Goal: Ask a question

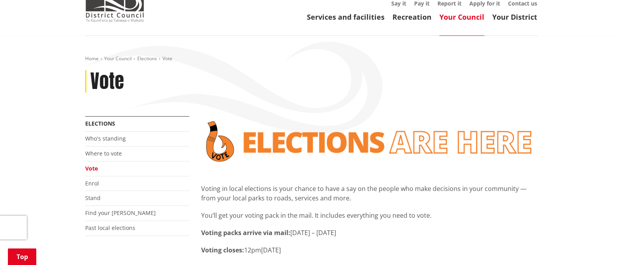
scroll to position [158, 0]
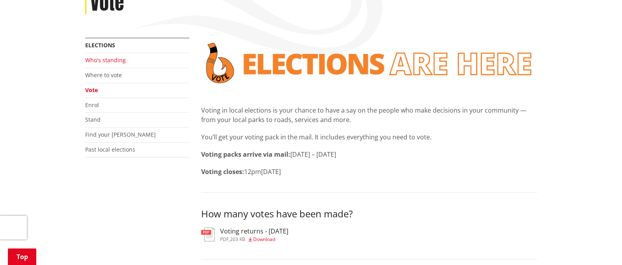
click at [107, 56] on link "Who's standing" at bounding box center [105, 59] width 41 height 7
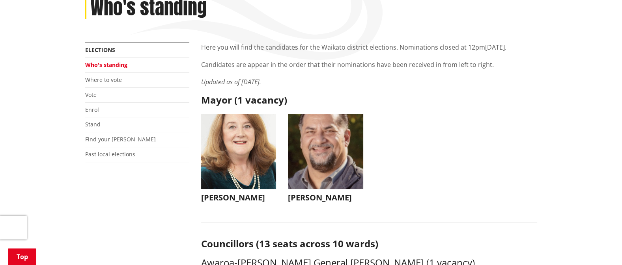
scroll to position [158, 0]
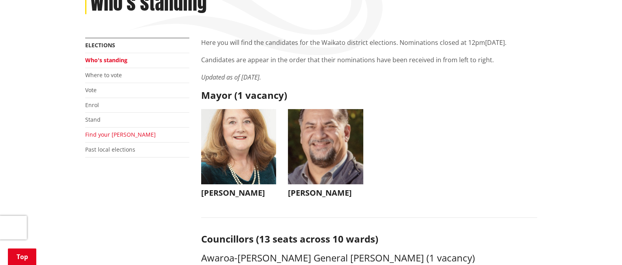
click at [97, 131] on link "Find your [PERSON_NAME]" at bounding box center [120, 134] width 71 height 7
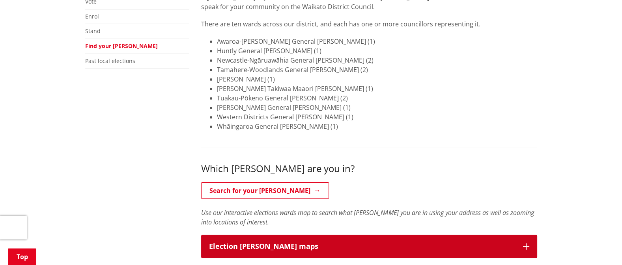
scroll to position [276, 0]
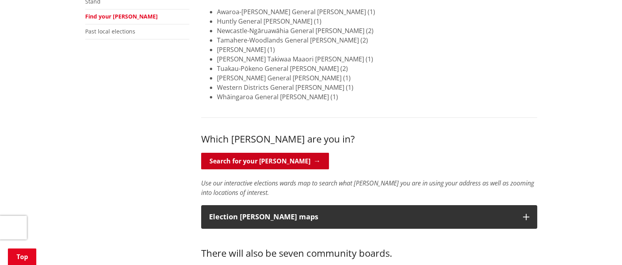
click at [228, 153] on link "Search for your ward" at bounding box center [265, 161] width 128 height 17
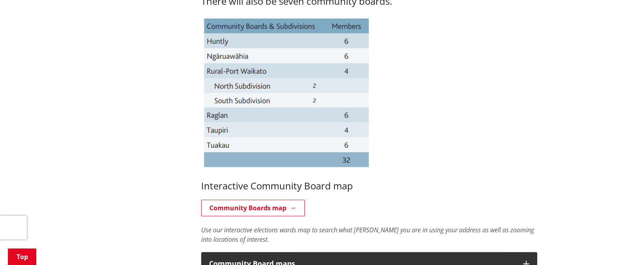
scroll to position [552, 0]
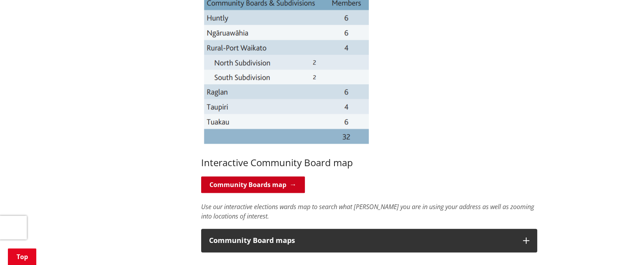
click at [237, 177] on link "Community Boards map" at bounding box center [253, 185] width 104 height 17
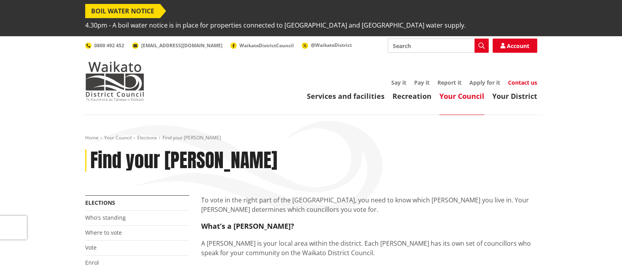
click at [515, 79] on link "Contact us" at bounding box center [522, 82] width 29 height 7
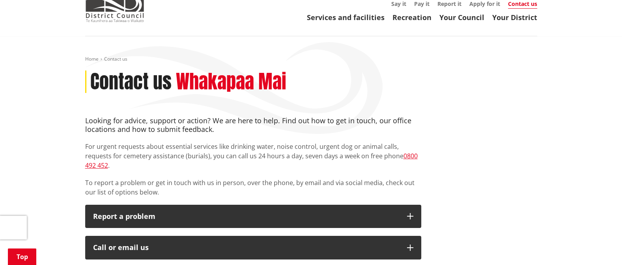
scroll to position [118, 0]
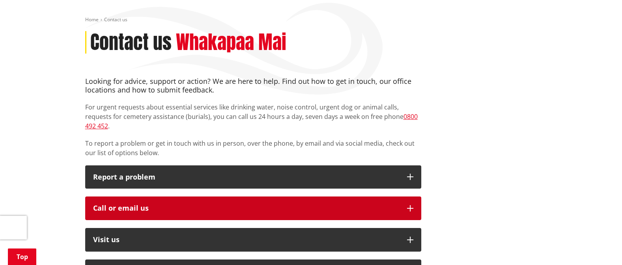
click at [144, 205] on div "Call or email us" at bounding box center [246, 209] width 306 height 8
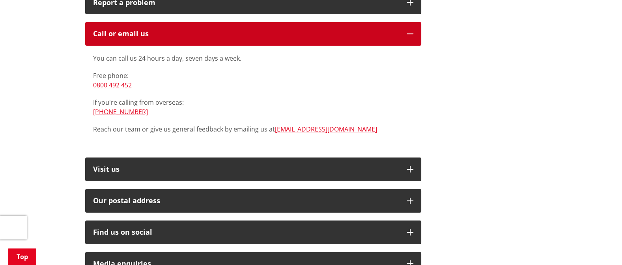
scroll to position [276, 0]
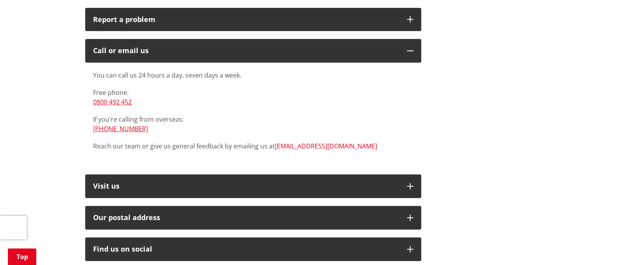
click at [290, 142] on link "[EMAIL_ADDRESS][DOMAIN_NAME]" at bounding box center [326, 146] width 102 height 9
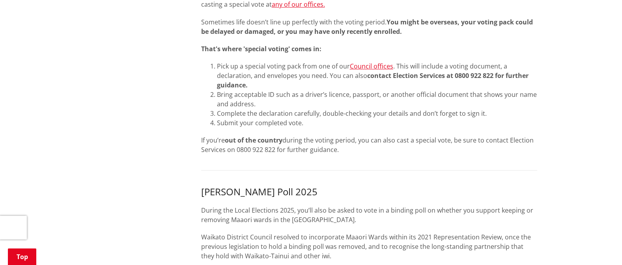
scroll to position [670, 0]
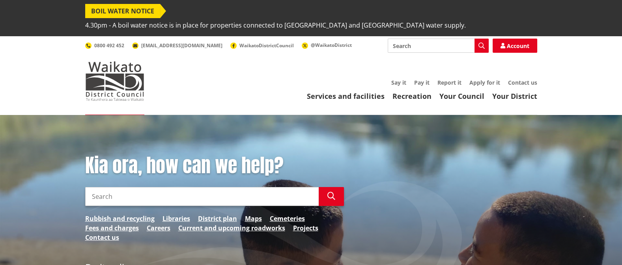
click at [141, 187] on input "Search" at bounding box center [201, 196] width 233 height 19
type input "I am in the [GEOGRAPHIC_DATA], am I eligible to also vote for Waikato Regional …"
click at [336, 187] on button "Search" at bounding box center [331, 196] width 25 height 19
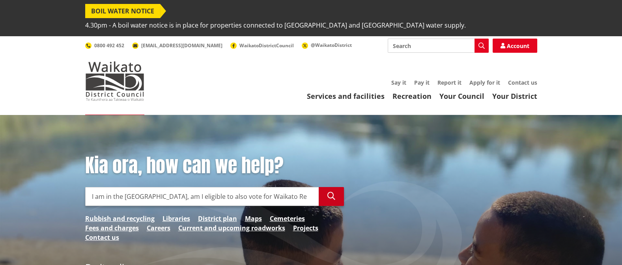
click at [327, 192] on icon "button" at bounding box center [331, 196] width 8 height 8
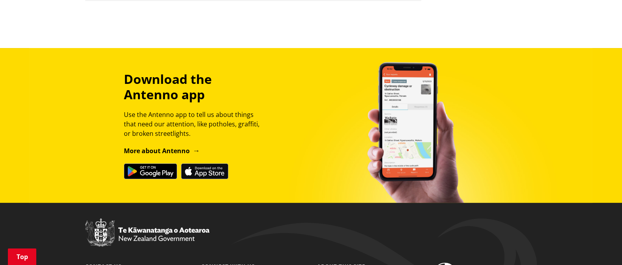
scroll to position [101, 0]
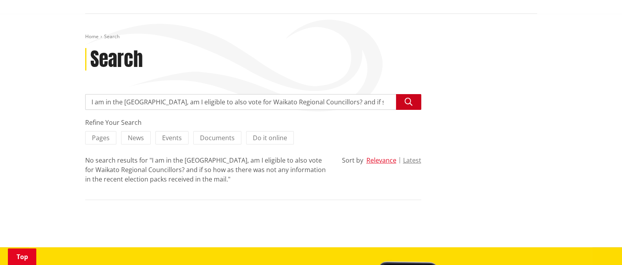
click at [408, 98] on icon "button" at bounding box center [408, 102] width 8 height 8
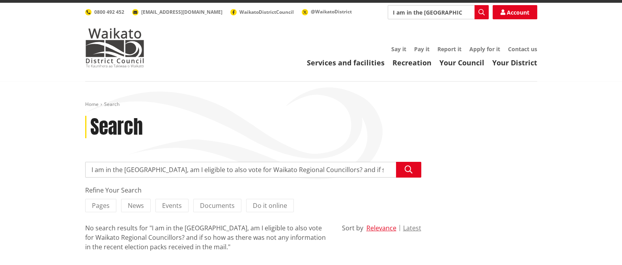
scroll to position [79, 0]
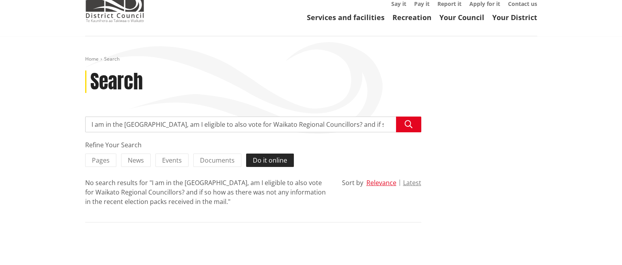
click at [259, 156] on span "Do it online" at bounding box center [270, 160] width 34 height 9
click at [0, 0] on input "Do it online" at bounding box center [0, 0] width 0 height 0
